Goal: Find specific page/section: Find specific page/section

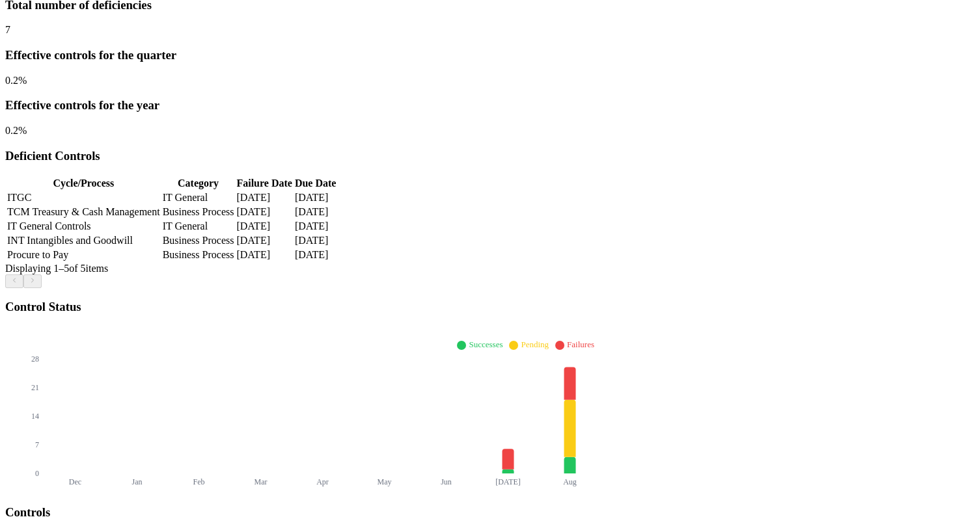
scroll to position [227, 13]
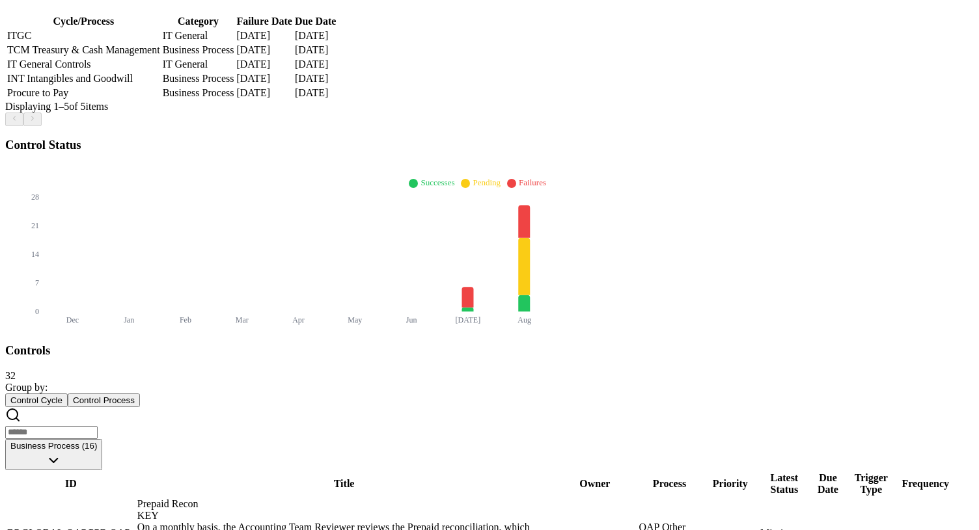
scroll to position [389, 143]
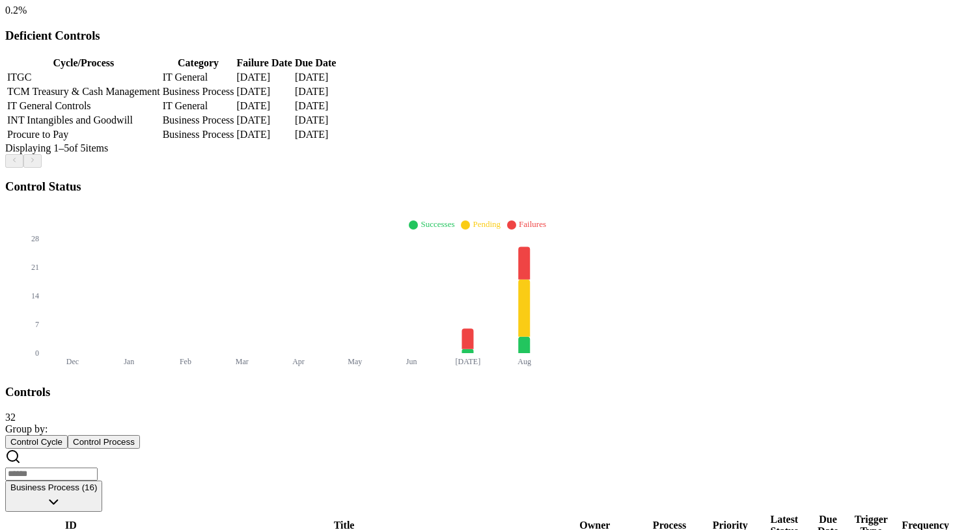
click at [102, 481] on button "Business Process (16)" at bounding box center [53, 496] width 97 height 31
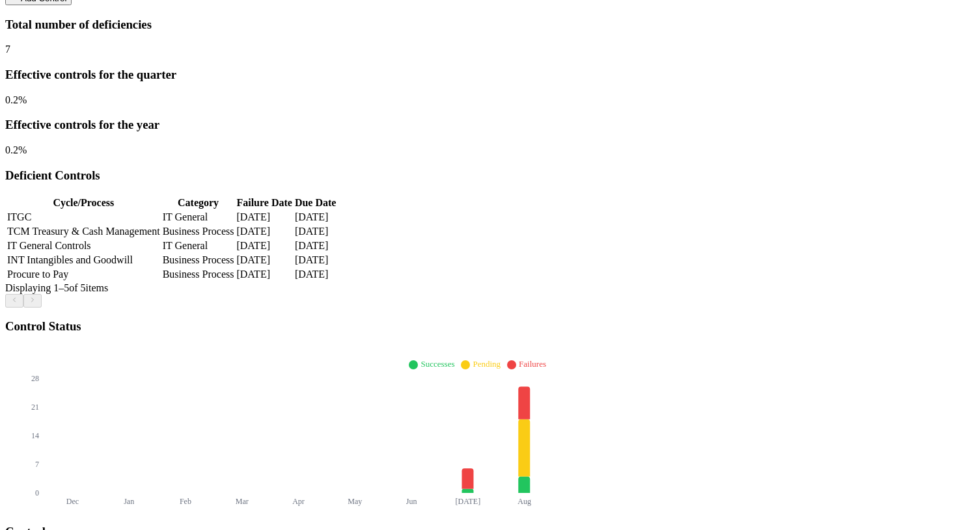
scroll to position [208, 286]
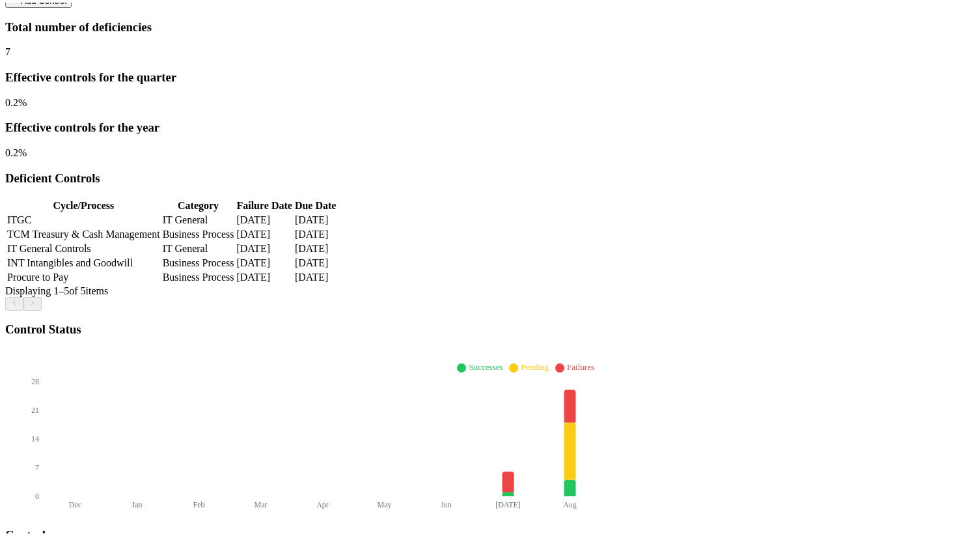
scroll to position [34, 0]
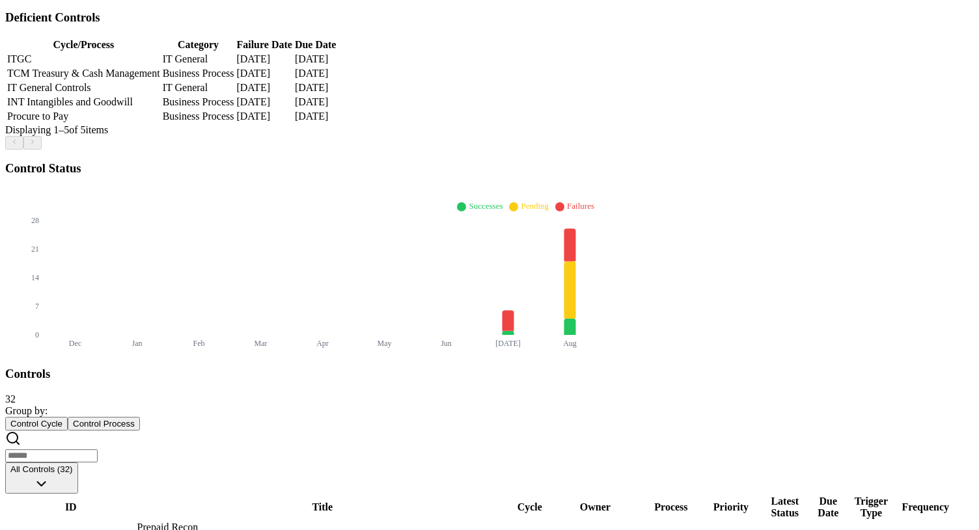
scroll to position [364, 0]
